Goal: Task Accomplishment & Management: Use online tool/utility

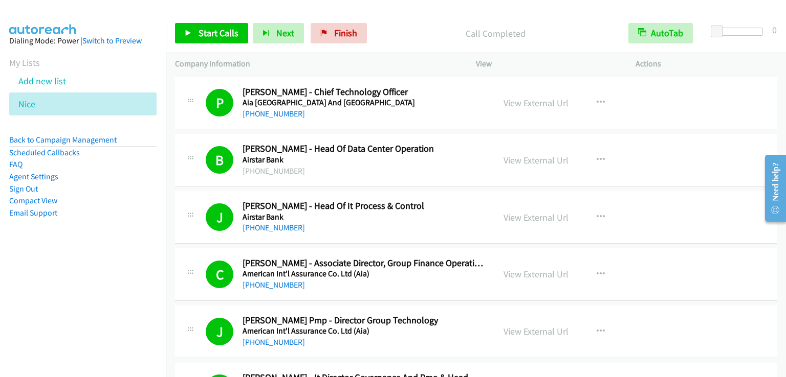
scroll to position [614, 0]
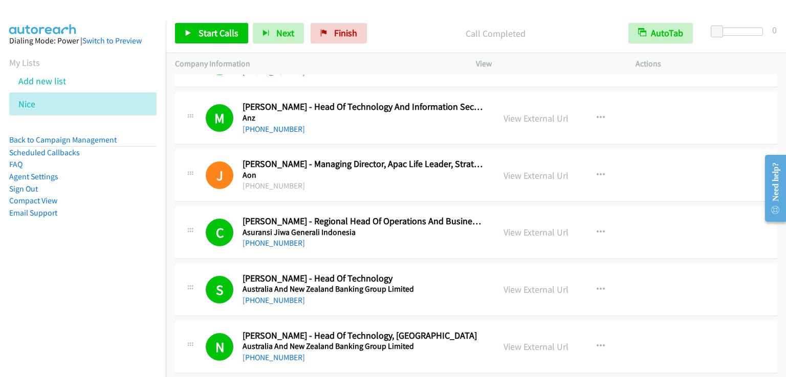
click at [539, 58] on p "View" at bounding box center [546, 64] width 141 height 12
click at [33, 60] on link "My Lists" at bounding box center [24, 63] width 31 height 12
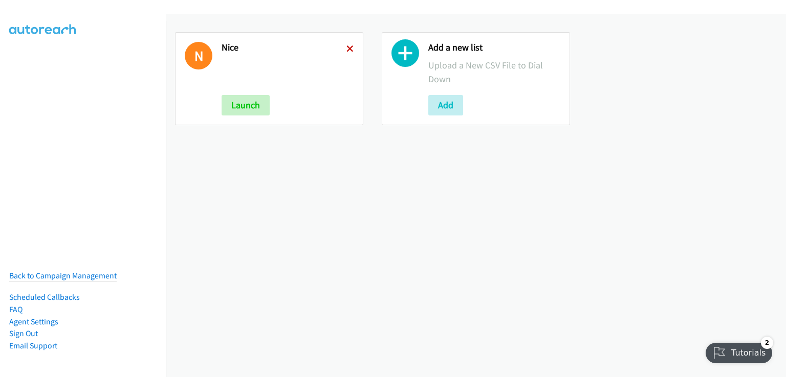
click at [347, 48] on icon at bounding box center [349, 49] width 7 height 7
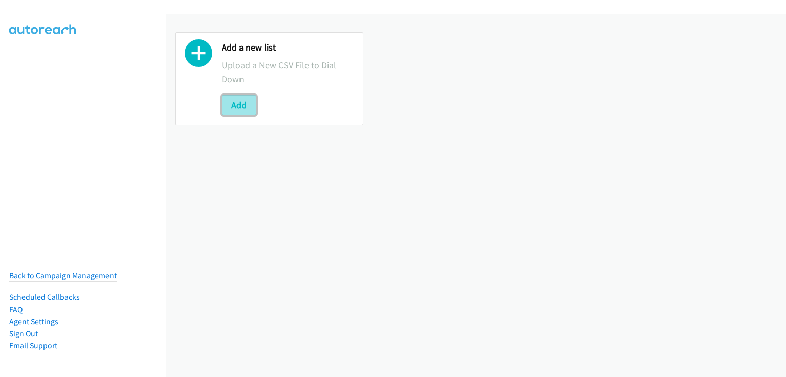
click at [250, 108] on button "Add" at bounding box center [238, 105] width 35 height 20
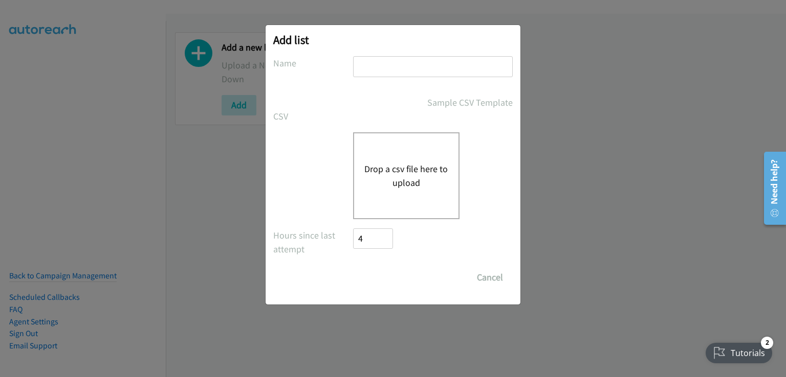
click at [399, 62] on input "text" at bounding box center [433, 66] width 160 height 21
type input "Nice"
click at [399, 139] on div "Drop a csv file here to upload" at bounding box center [406, 175] width 106 height 87
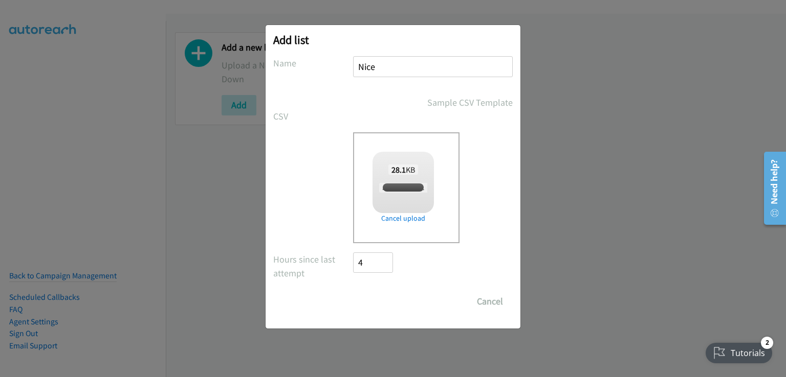
checkbox input "true"
click at [388, 301] on input "Save List" at bounding box center [380, 302] width 54 height 20
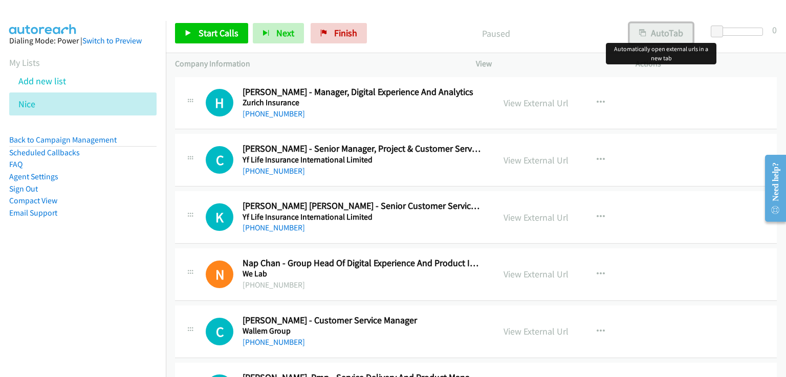
click at [657, 29] on button "AutoTab" at bounding box center [660, 33] width 63 height 20
click at [533, 102] on link "View External Url" at bounding box center [535, 103] width 65 height 12
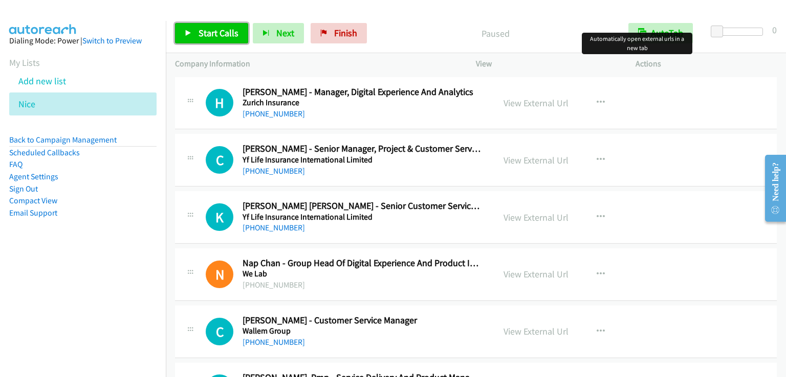
click at [201, 29] on span "Start Calls" at bounding box center [218, 33] width 40 height 12
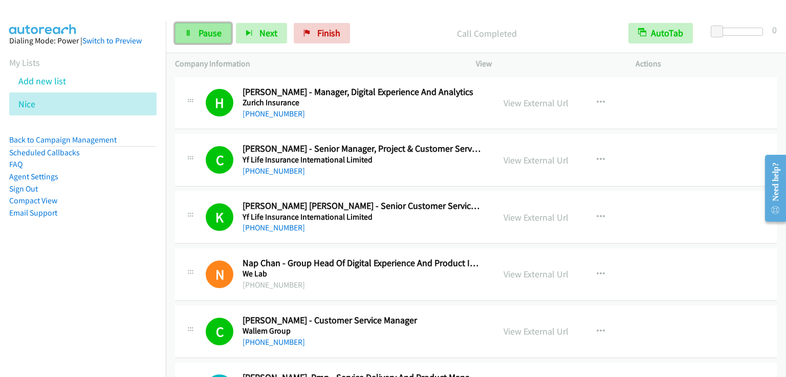
click at [194, 33] on link "Pause" at bounding box center [203, 33] width 56 height 20
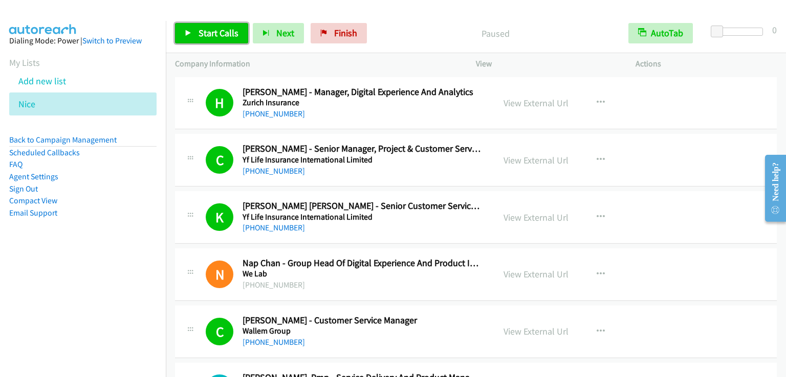
click at [194, 33] on link "Start Calls" at bounding box center [211, 33] width 73 height 20
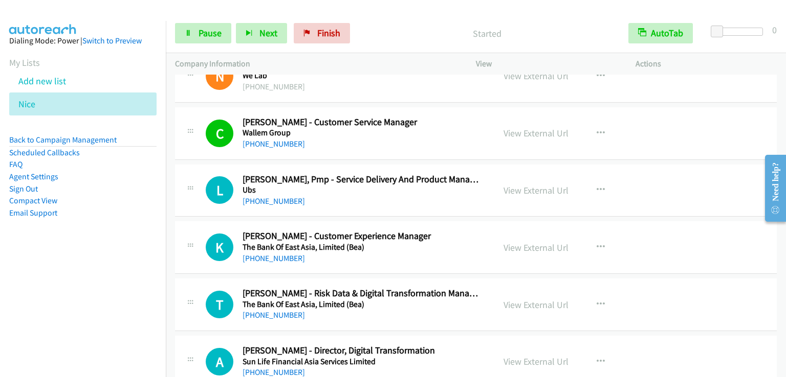
scroll to position [205, 0]
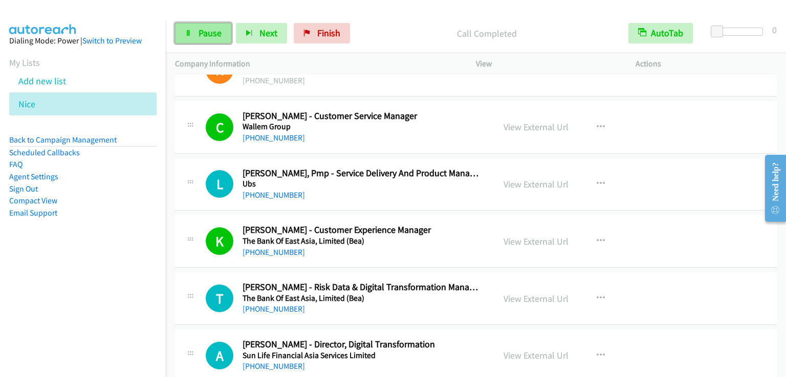
click at [203, 29] on span "Pause" at bounding box center [209, 33] width 23 height 12
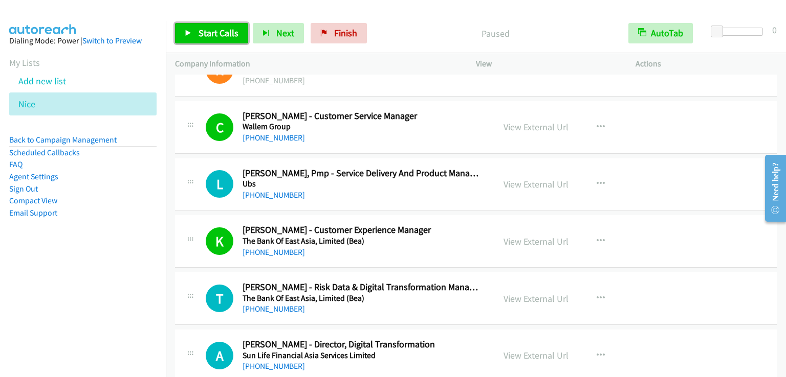
click at [204, 29] on span "Start Calls" at bounding box center [218, 33] width 40 height 12
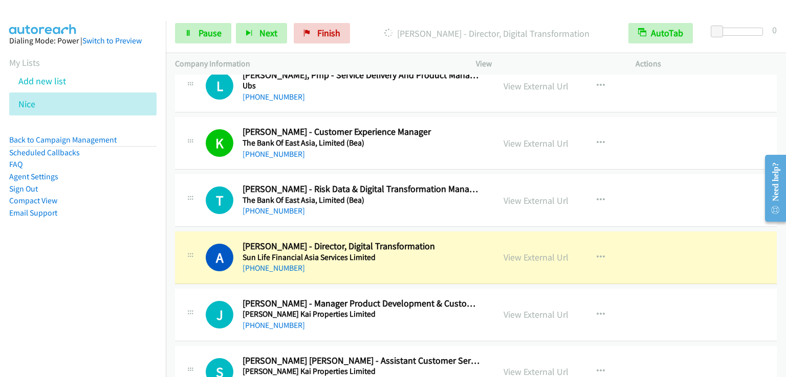
scroll to position [307, 0]
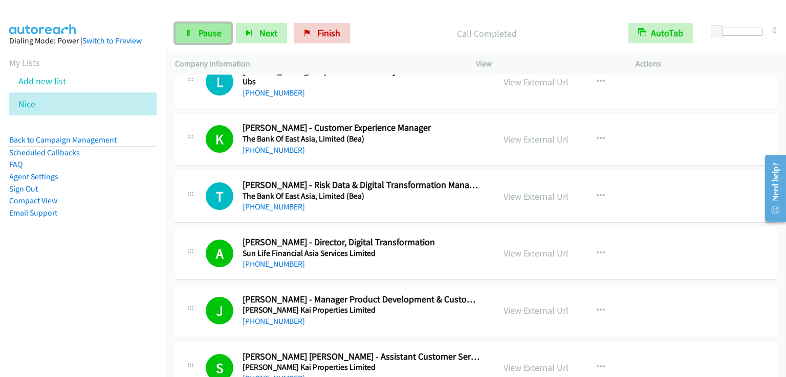
click at [207, 29] on span "Pause" at bounding box center [209, 33] width 23 height 12
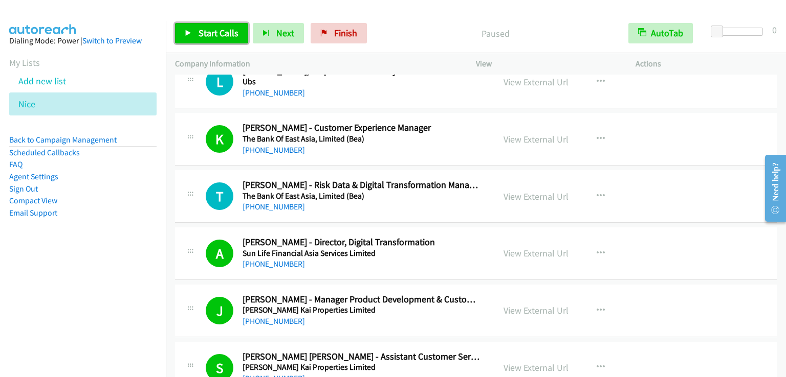
click at [218, 32] on span "Start Calls" at bounding box center [218, 33] width 40 height 12
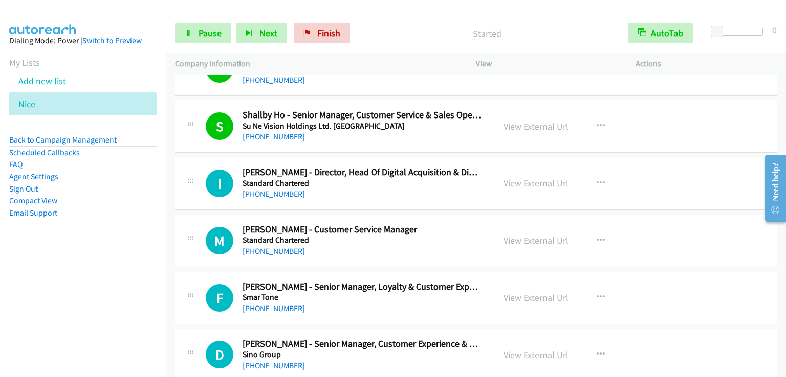
scroll to position [665, 0]
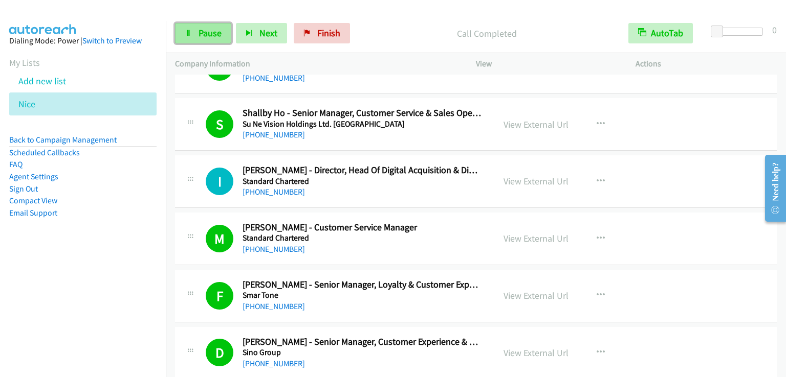
click at [209, 34] on span "Pause" at bounding box center [209, 33] width 23 height 12
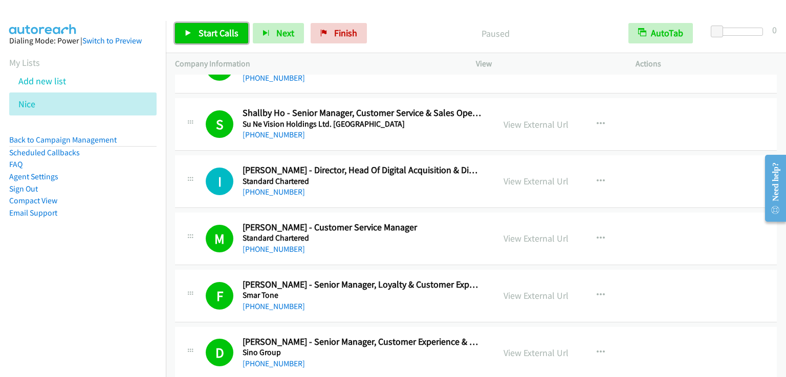
click at [209, 34] on span "Start Calls" at bounding box center [218, 33] width 40 height 12
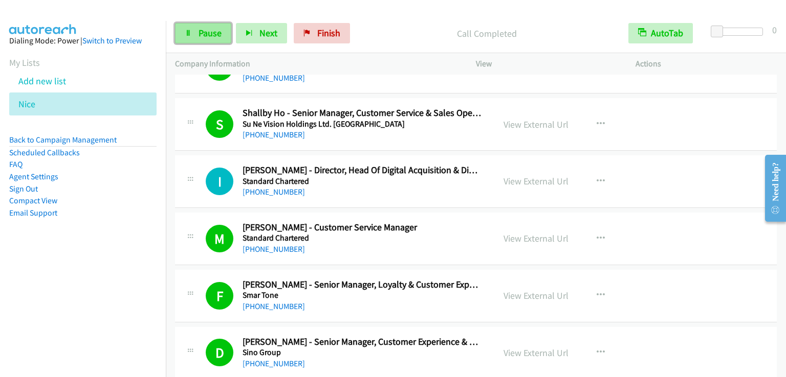
click at [197, 31] on link "Pause" at bounding box center [203, 33] width 56 height 20
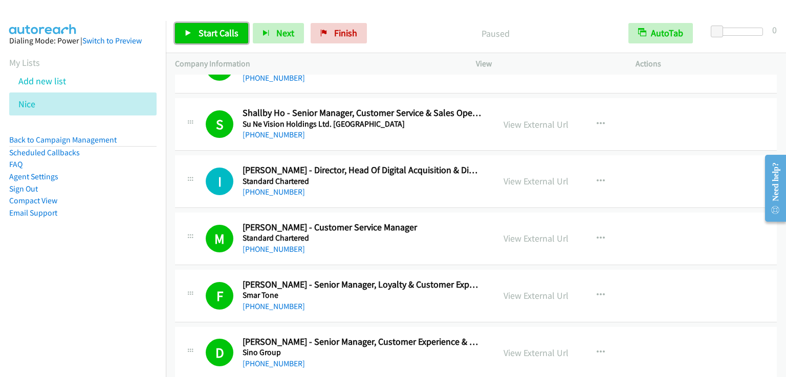
click at [197, 31] on link "Start Calls" at bounding box center [211, 33] width 73 height 20
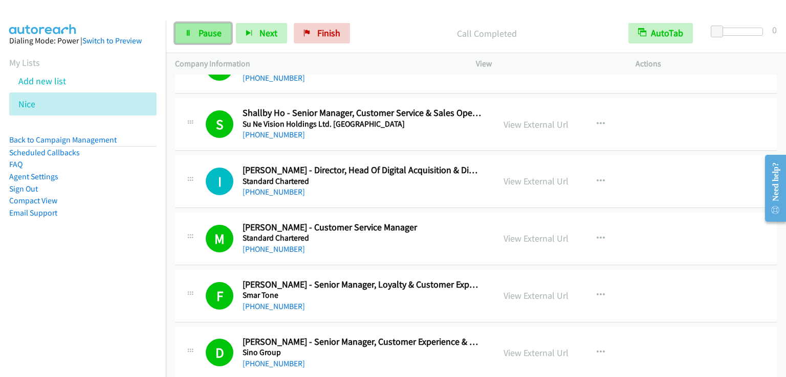
click at [210, 33] on span "Pause" at bounding box center [209, 33] width 23 height 12
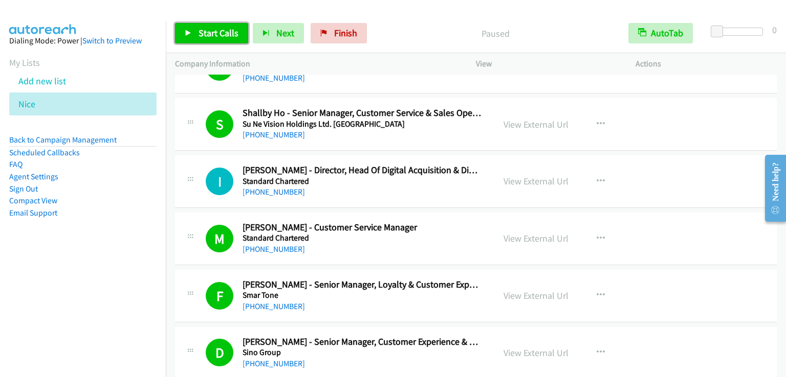
click at [210, 33] on span "Start Calls" at bounding box center [218, 33] width 40 height 12
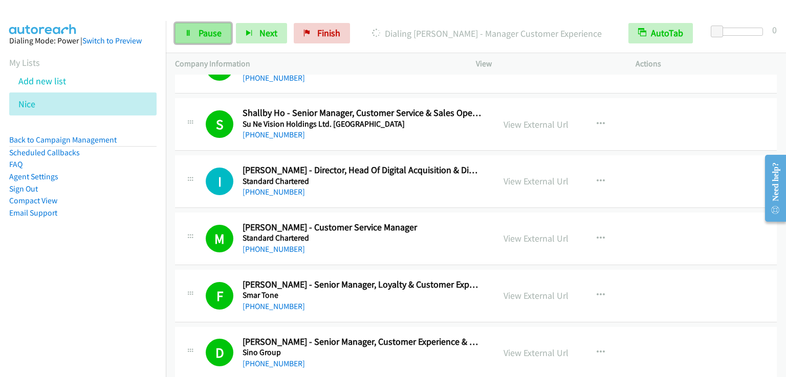
click at [217, 26] on link "Pause" at bounding box center [203, 33] width 56 height 20
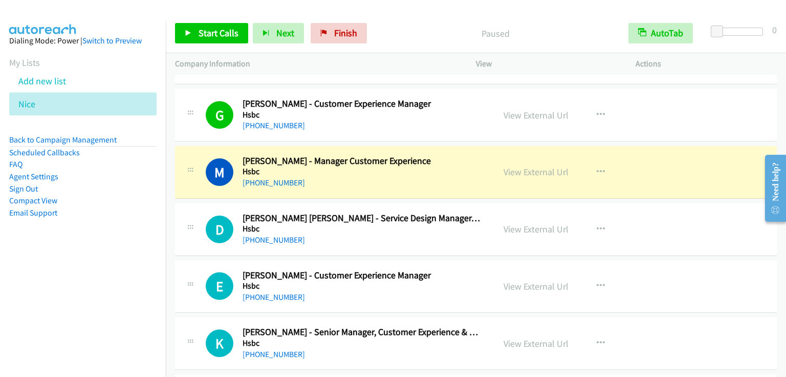
scroll to position [1944, 0]
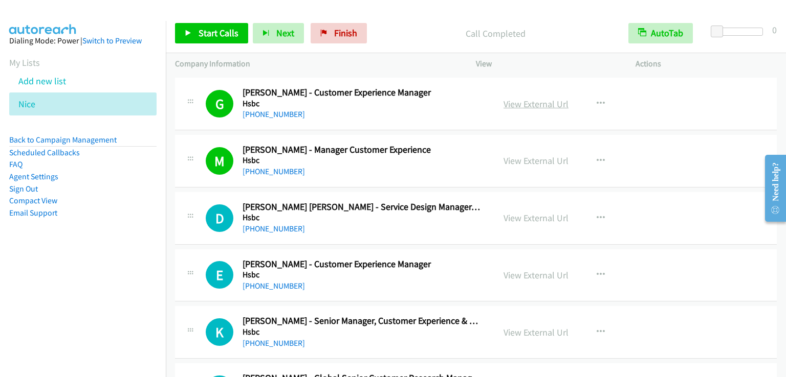
click at [545, 100] on link "View External Url" at bounding box center [535, 104] width 65 height 12
click at [212, 23] on link "Start Calls" at bounding box center [211, 33] width 73 height 20
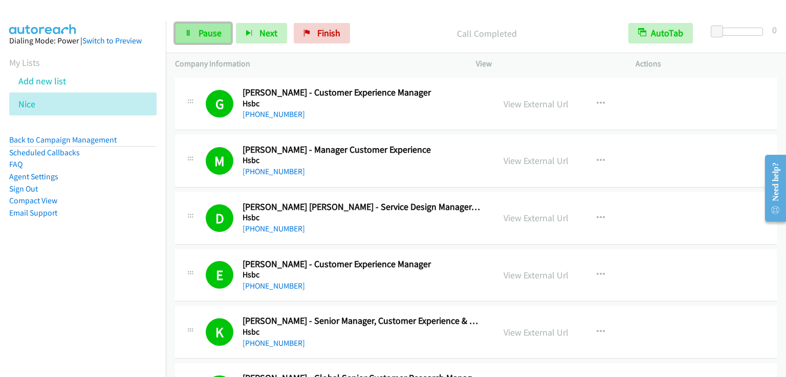
click at [203, 31] on span "Pause" at bounding box center [209, 33] width 23 height 12
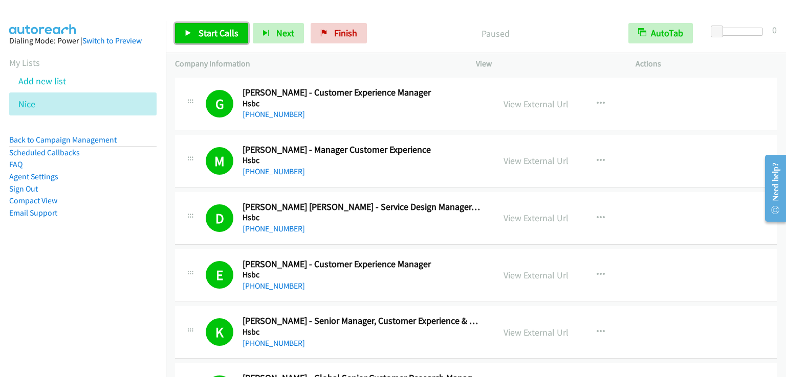
click at [203, 31] on span "Start Calls" at bounding box center [218, 33] width 40 height 12
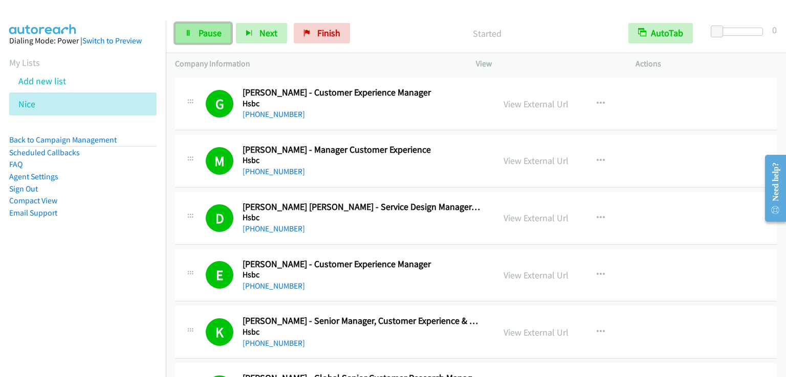
click at [203, 31] on span "Pause" at bounding box center [209, 33] width 23 height 12
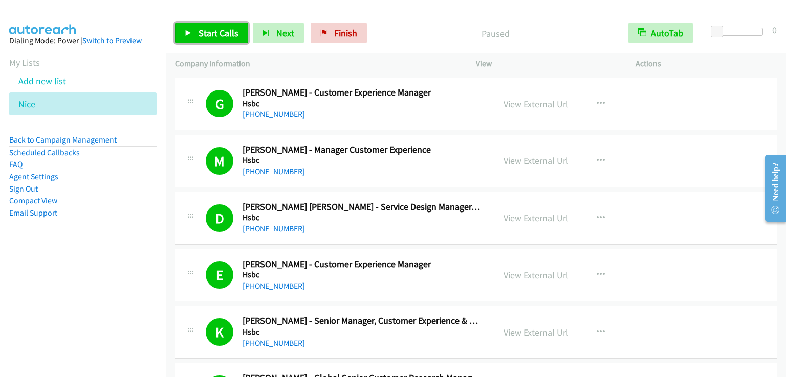
click at [203, 31] on span "Start Calls" at bounding box center [218, 33] width 40 height 12
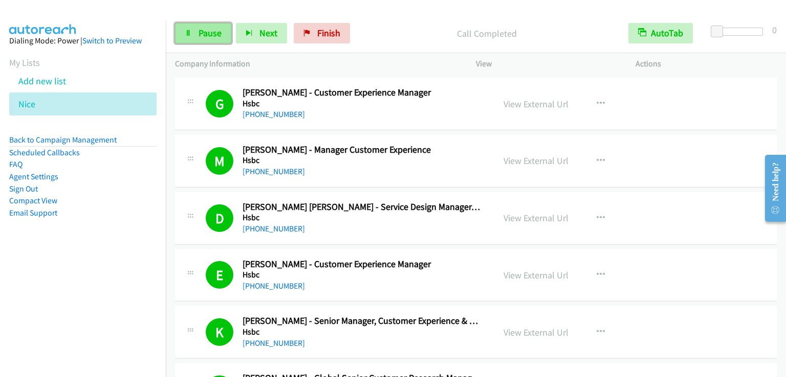
click at [205, 33] on span "Pause" at bounding box center [209, 33] width 23 height 12
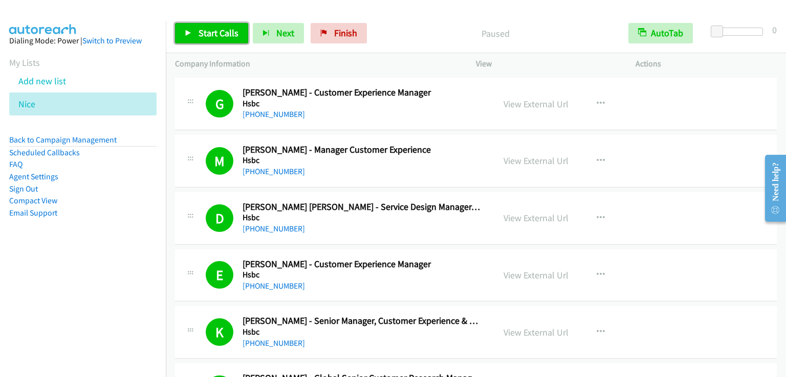
click at [205, 33] on span "Start Calls" at bounding box center [218, 33] width 40 height 12
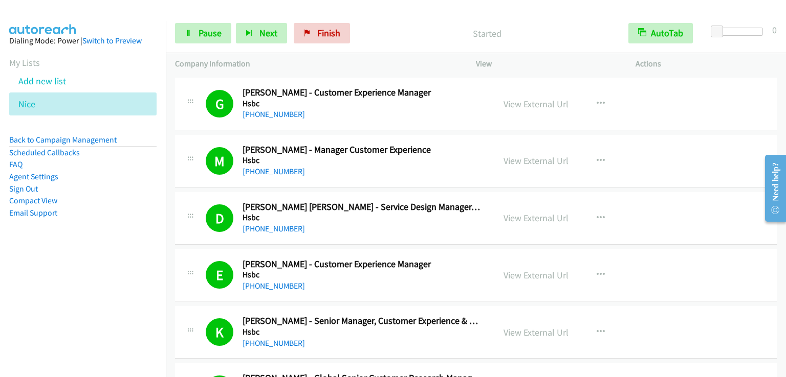
click at [449, 17] on div "Start Calls Pause Next Finish Started AutoTab AutoTab 0" at bounding box center [476, 33] width 620 height 39
click at [203, 34] on span "Pause" at bounding box center [209, 33] width 23 height 12
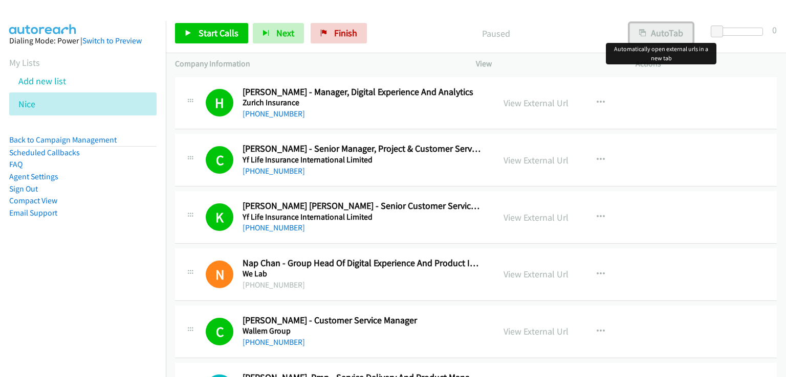
click at [657, 33] on button "AutoTab" at bounding box center [660, 33] width 63 height 20
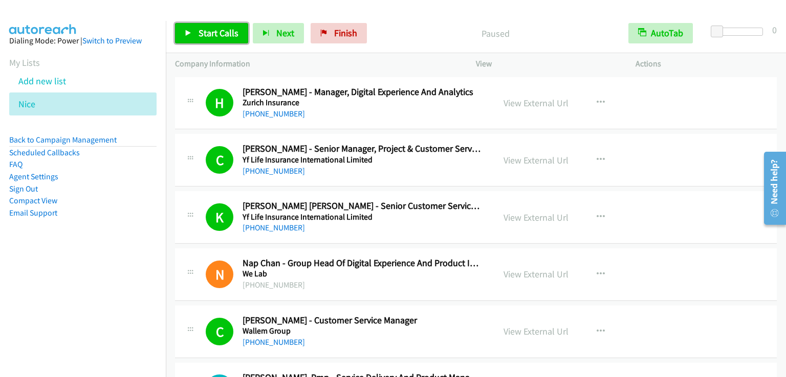
click at [194, 33] on link "Start Calls" at bounding box center [211, 33] width 73 height 20
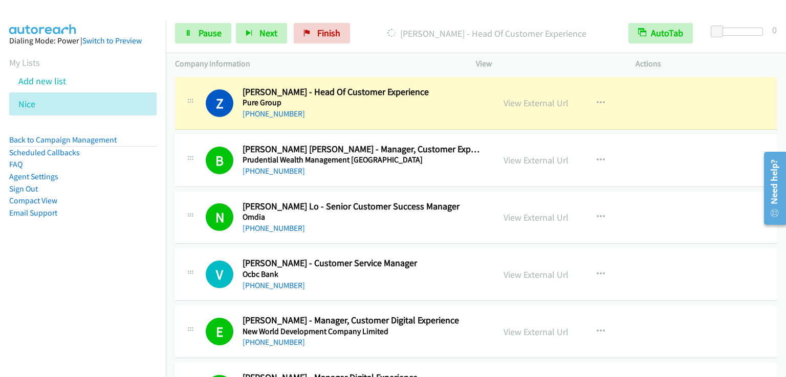
scroll to position [1074, 0]
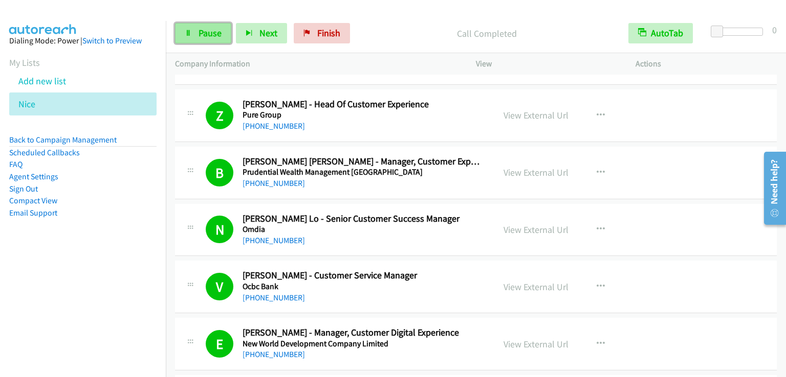
click at [204, 34] on span "Pause" at bounding box center [209, 33] width 23 height 12
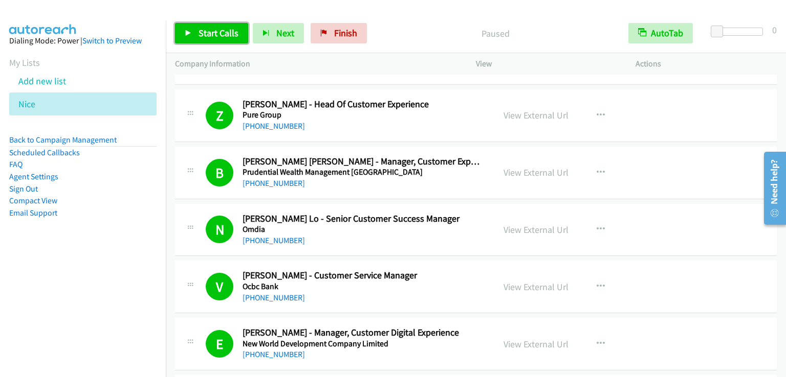
click at [204, 34] on span "Start Calls" at bounding box center [218, 33] width 40 height 12
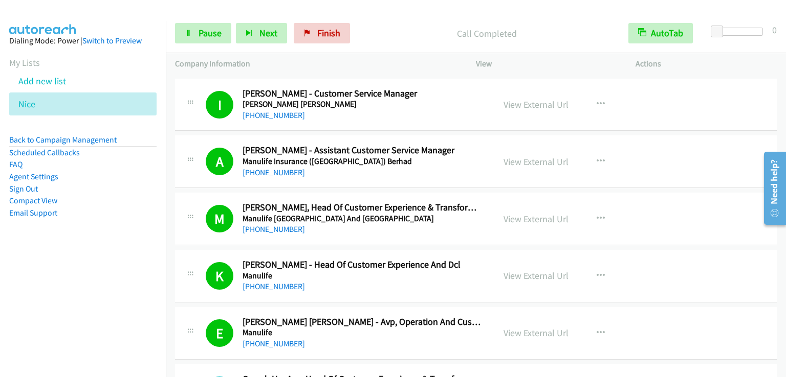
scroll to position [1483, 0]
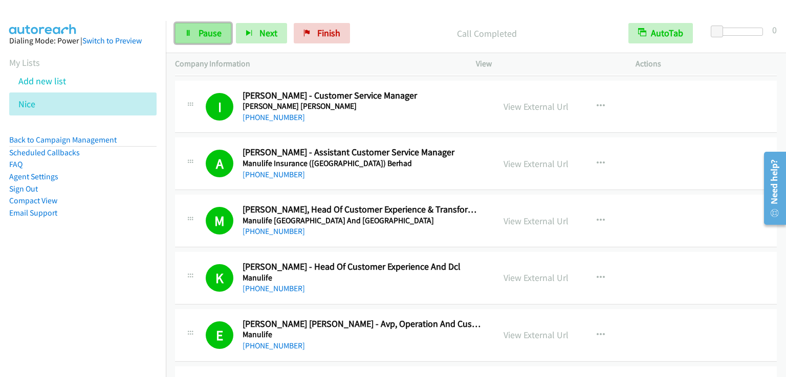
click at [196, 31] on link "Pause" at bounding box center [203, 33] width 56 height 20
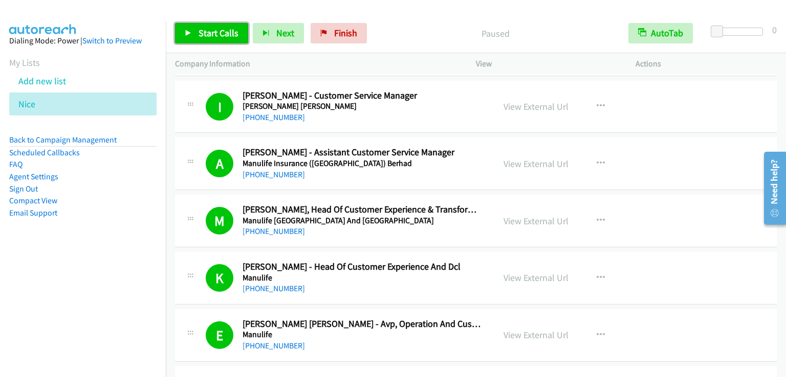
click at [196, 31] on link "Start Calls" at bounding box center [211, 33] width 73 height 20
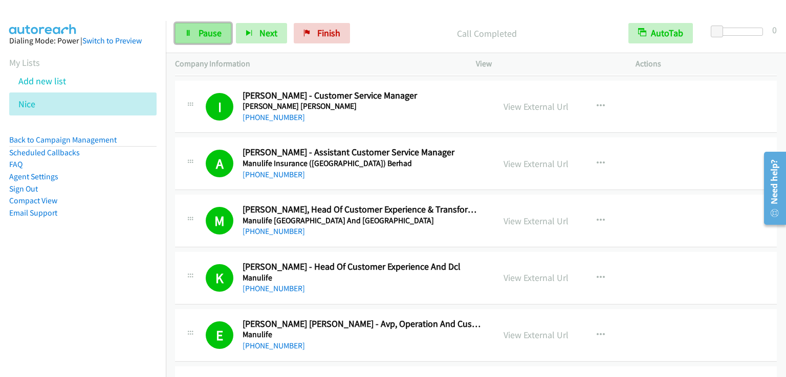
click at [215, 33] on span "Pause" at bounding box center [209, 33] width 23 height 12
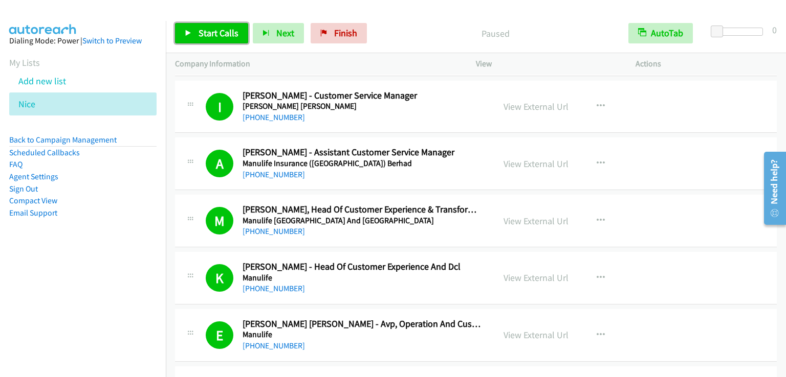
click at [215, 33] on span "Start Calls" at bounding box center [218, 33] width 40 height 12
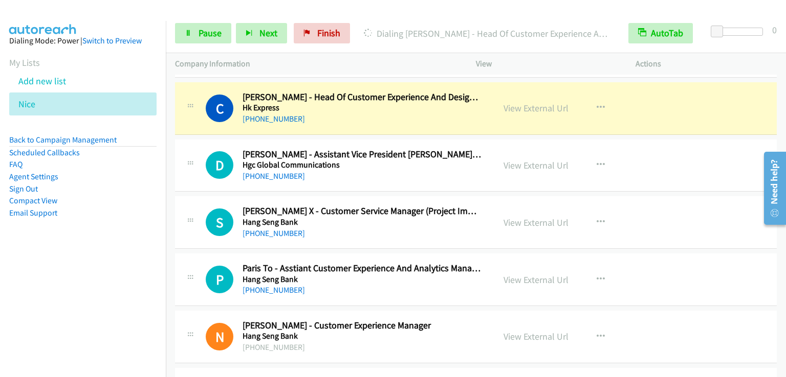
scroll to position [3478, 0]
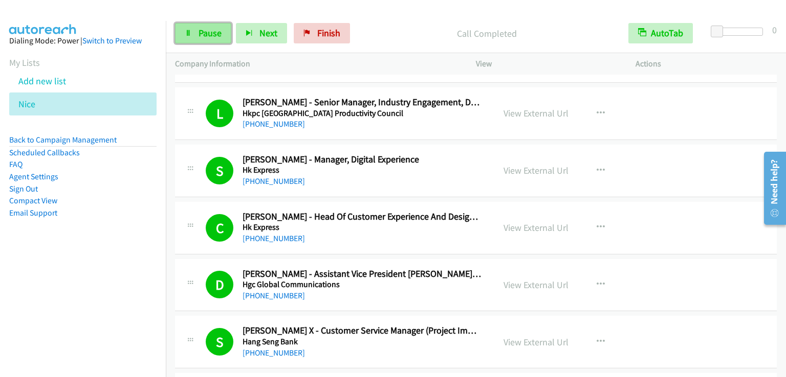
click at [189, 30] on icon at bounding box center [188, 33] width 7 height 7
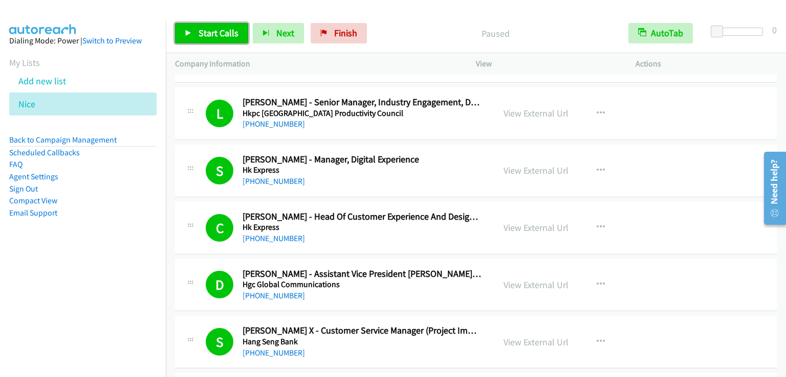
click at [196, 30] on link "Start Calls" at bounding box center [211, 33] width 73 height 20
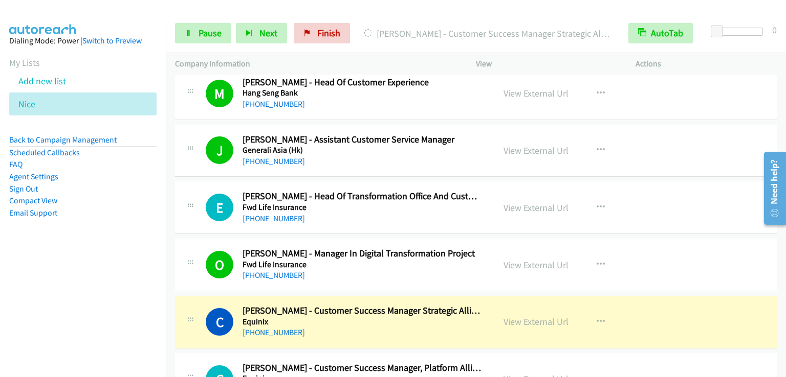
scroll to position [4092, 0]
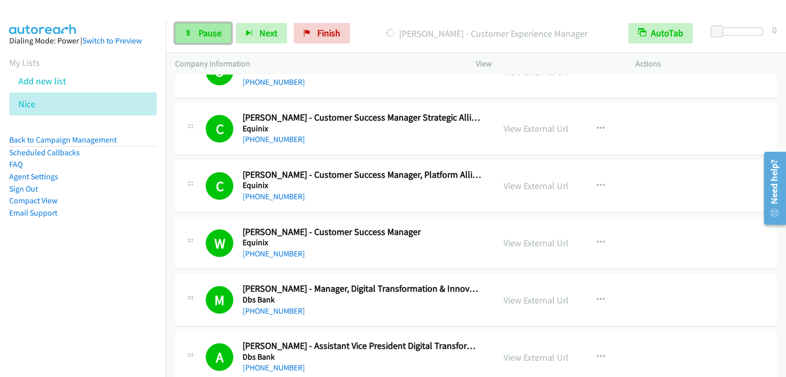
click at [203, 33] on span "Pause" at bounding box center [209, 33] width 23 height 12
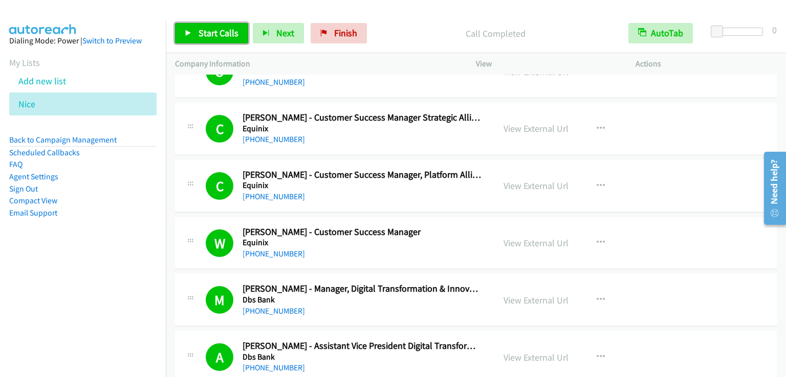
click at [209, 32] on span "Start Calls" at bounding box center [218, 33] width 40 height 12
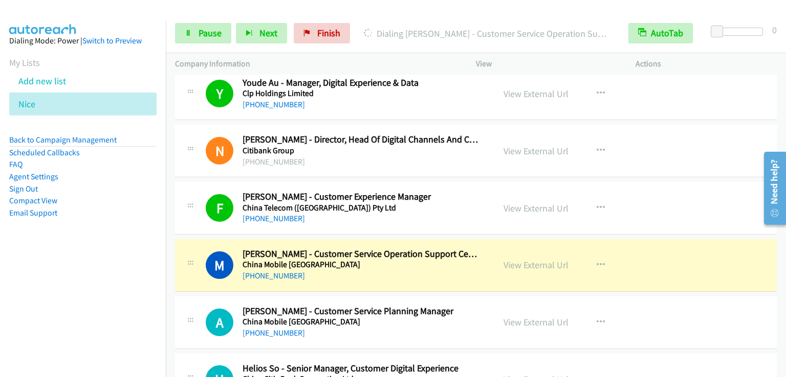
scroll to position [4706, 0]
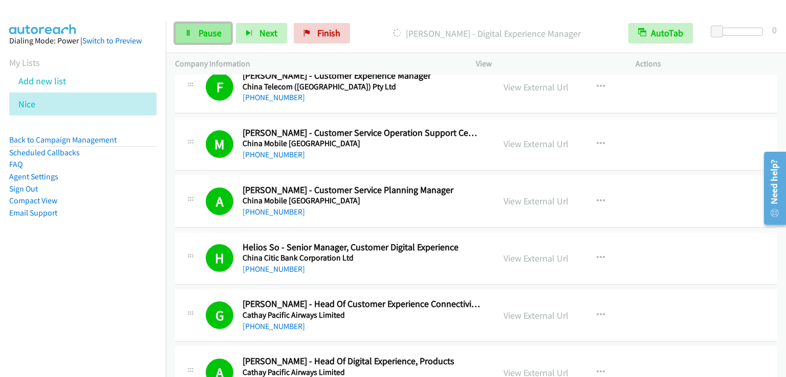
click at [204, 35] on span "Pause" at bounding box center [209, 33] width 23 height 12
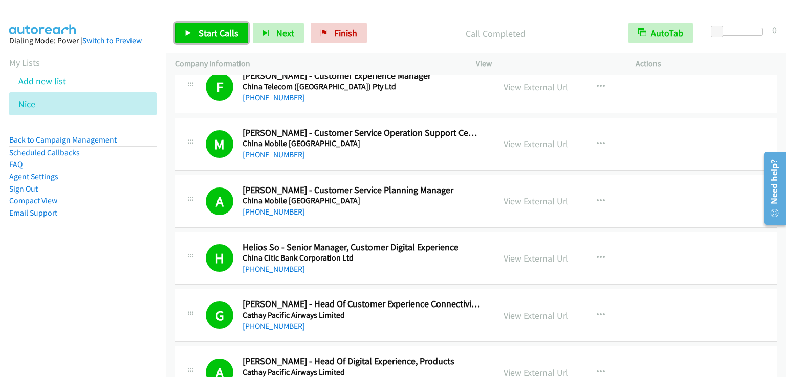
click at [213, 31] on span "Start Calls" at bounding box center [218, 33] width 40 height 12
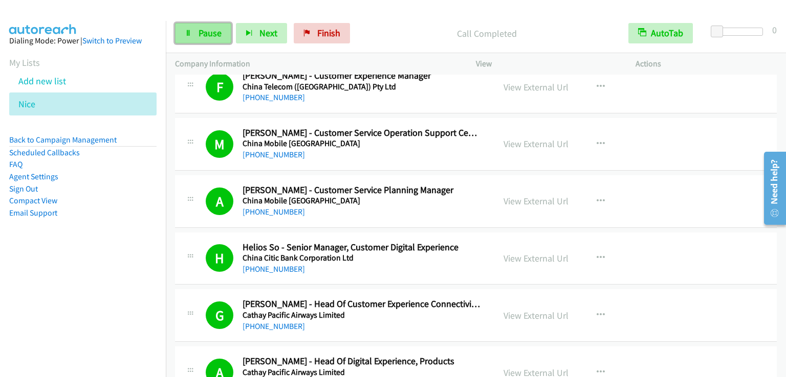
click at [186, 31] on icon at bounding box center [188, 33] width 7 height 7
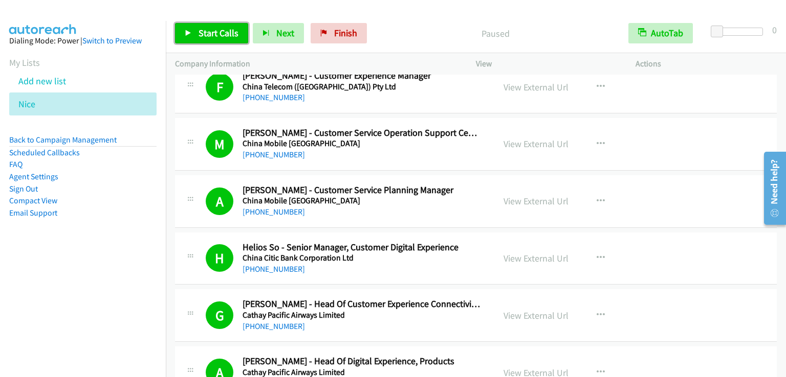
click at [209, 31] on span "Start Calls" at bounding box center [218, 33] width 40 height 12
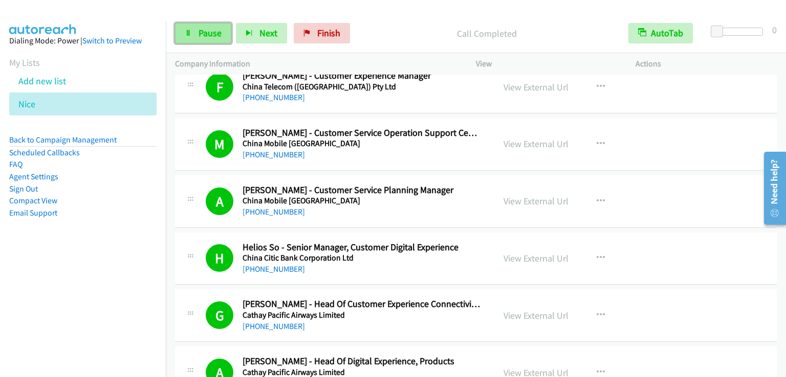
click at [211, 31] on span "Pause" at bounding box center [209, 33] width 23 height 12
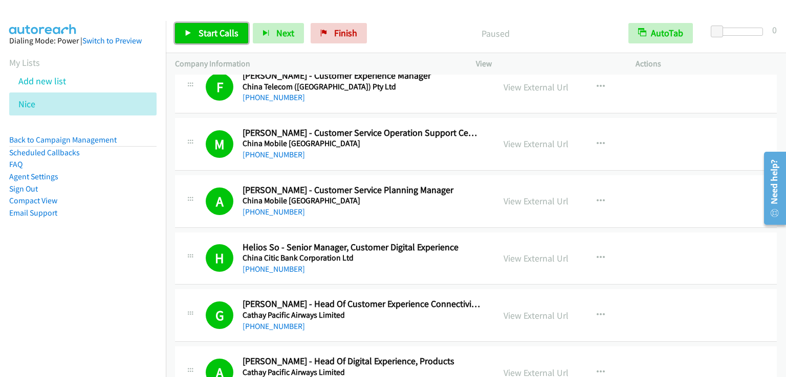
click at [211, 31] on span "Start Calls" at bounding box center [218, 33] width 40 height 12
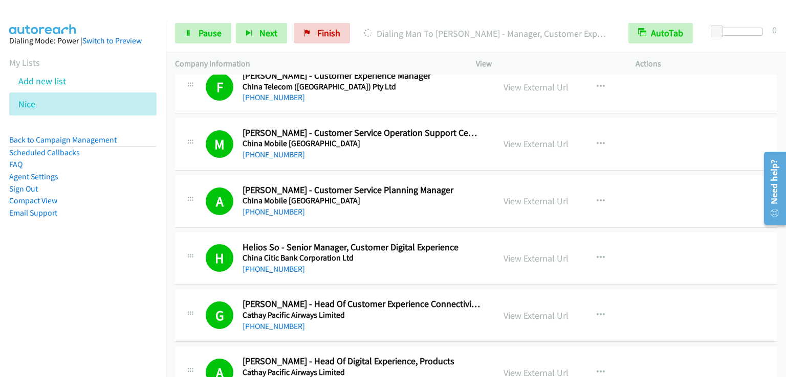
click at [78, 300] on nav "Dialing Mode: Power | Switch to Preview My Lists Add new list [GEOGRAPHIC_DATA]…" at bounding box center [83, 209] width 166 height 377
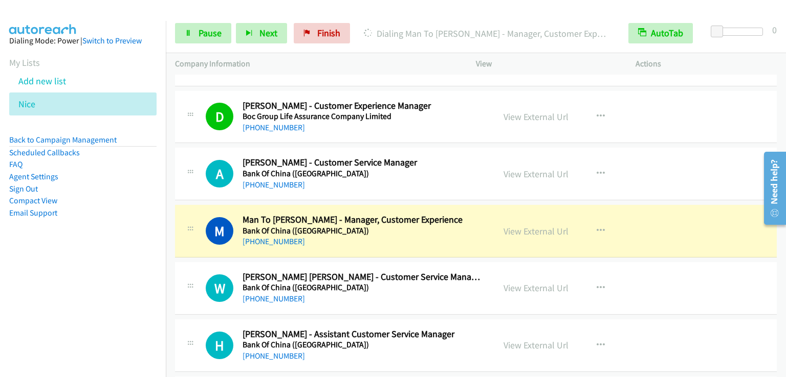
scroll to position [6394, 0]
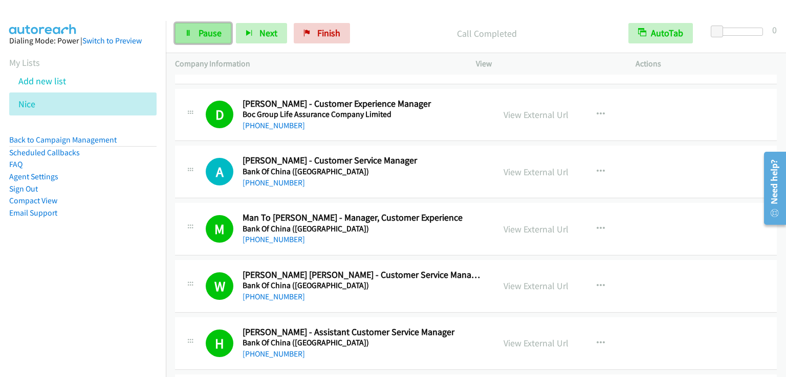
click at [214, 32] on span "Pause" at bounding box center [209, 33] width 23 height 12
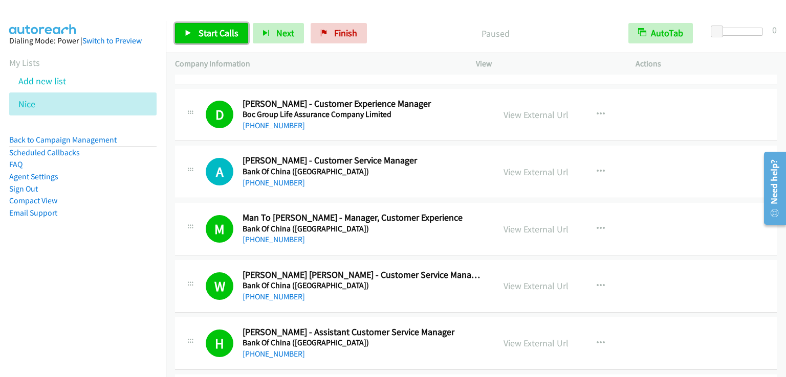
click at [225, 33] on span "Start Calls" at bounding box center [218, 33] width 40 height 12
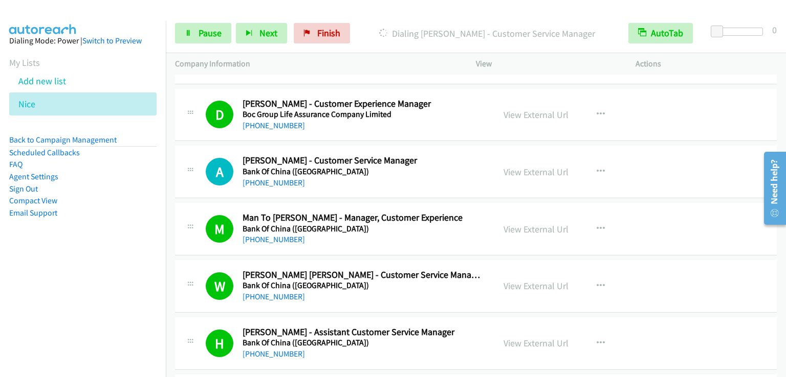
drag, startPoint x: 718, startPoint y: 237, endPoint x: 700, endPoint y: 225, distance: 21.7
drag, startPoint x: 700, startPoint y: 225, endPoint x: 4, endPoint y: 291, distance: 699.3
click at [4, 291] on nav "Dialing Mode: Power | Switch to Preview My Lists Add new list [GEOGRAPHIC_DATA]…" at bounding box center [83, 209] width 166 height 377
click at [211, 27] on span "Pause" at bounding box center [209, 33] width 23 height 12
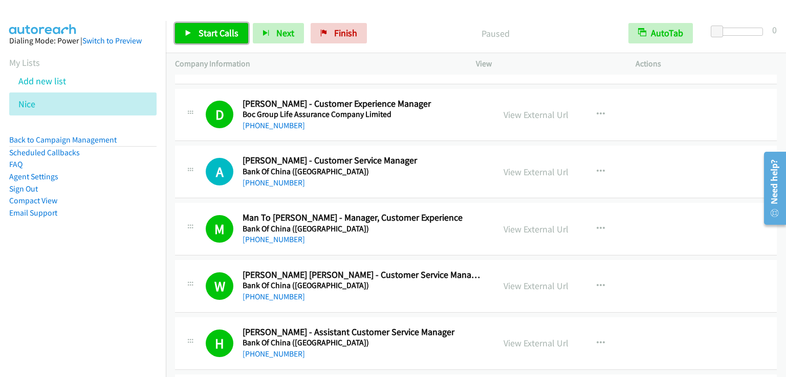
click at [211, 27] on span "Start Calls" at bounding box center [218, 33] width 40 height 12
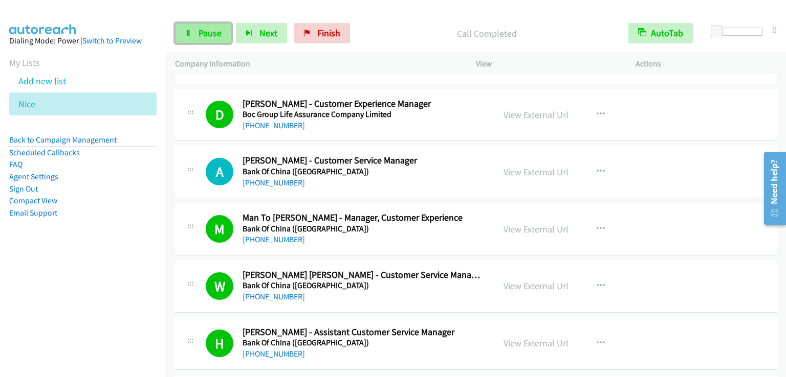
click at [195, 31] on link "Pause" at bounding box center [203, 33] width 56 height 20
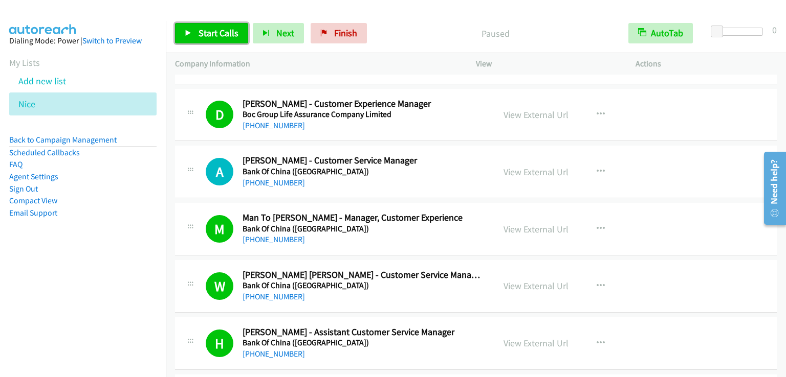
click at [195, 31] on link "Start Calls" at bounding box center [211, 33] width 73 height 20
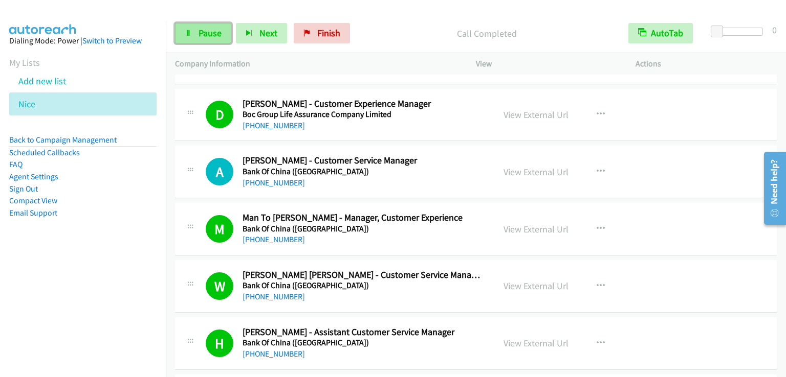
click at [201, 29] on span "Pause" at bounding box center [209, 33] width 23 height 12
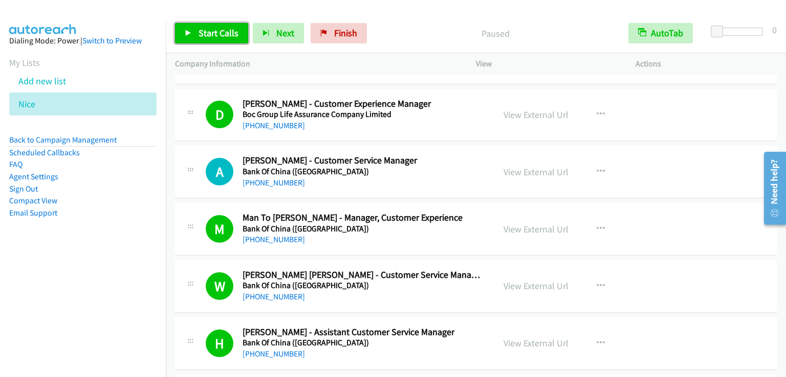
click at [201, 29] on span "Start Calls" at bounding box center [218, 33] width 40 height 12
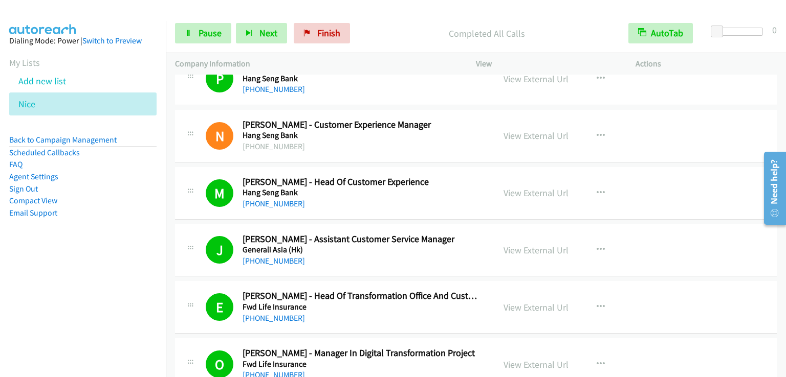
scroll to position [3751, 0]
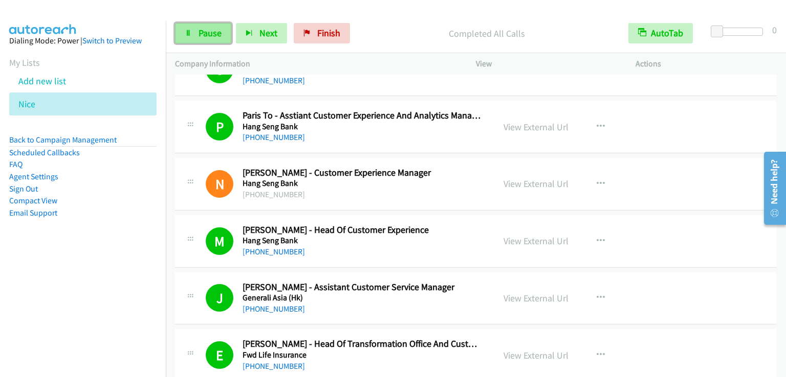
click at [212, 33] on span "Pause" at bounding box center [209, 33] width 23 height 12
